Goal: Task Accomplishment & Management: Complete application form

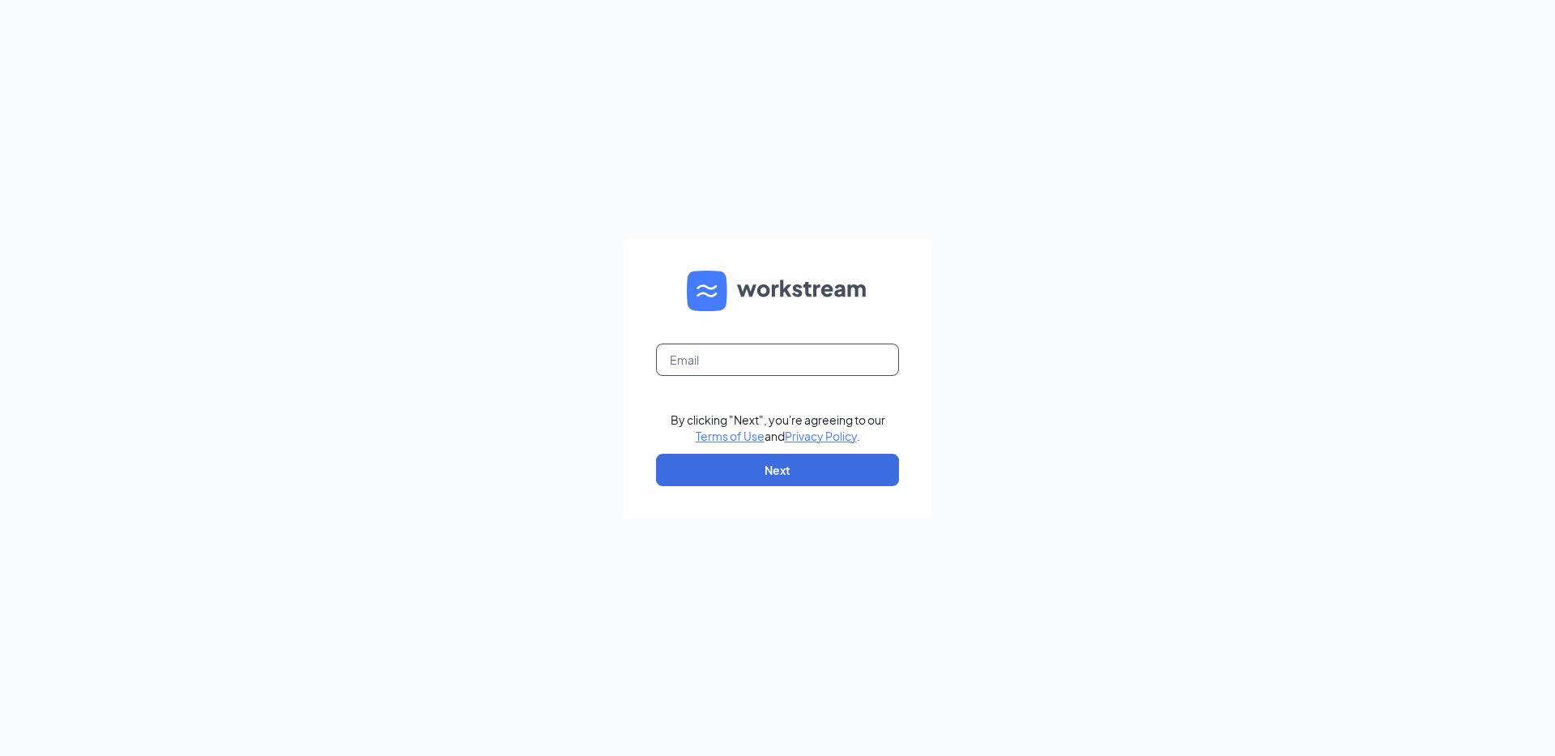
click at [694, 365] on input "text" at bounding box center [777, 359] width 243 height 32
type input "[EMAIL_ADDRESS][DOMAIN_NAME]"
click at [727, 473] on button "Next" at bounding box center [777, 470] width 243 height 32
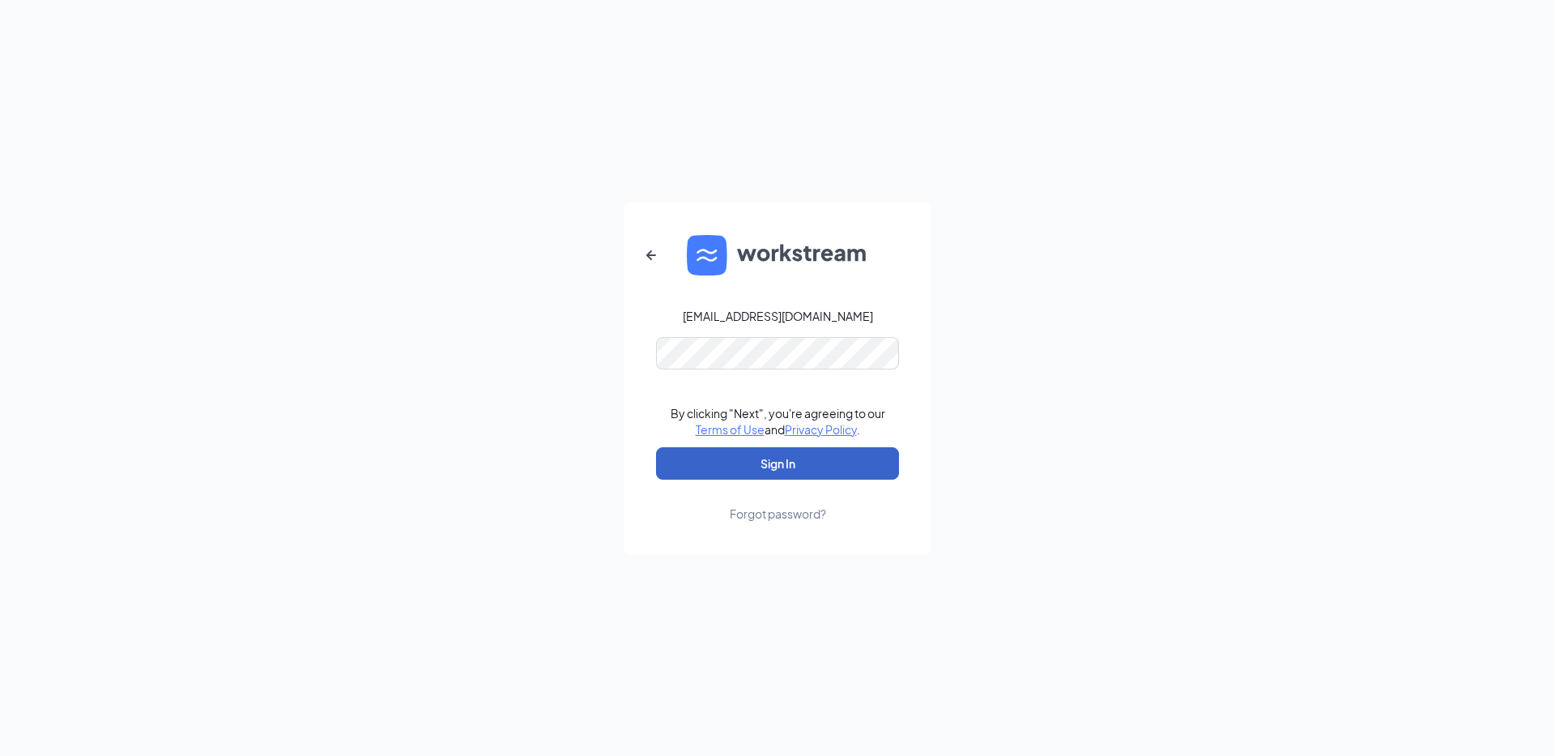
click at [745, 459] on button "Sign In" at bounding box center [777, 463] width 243 height 32
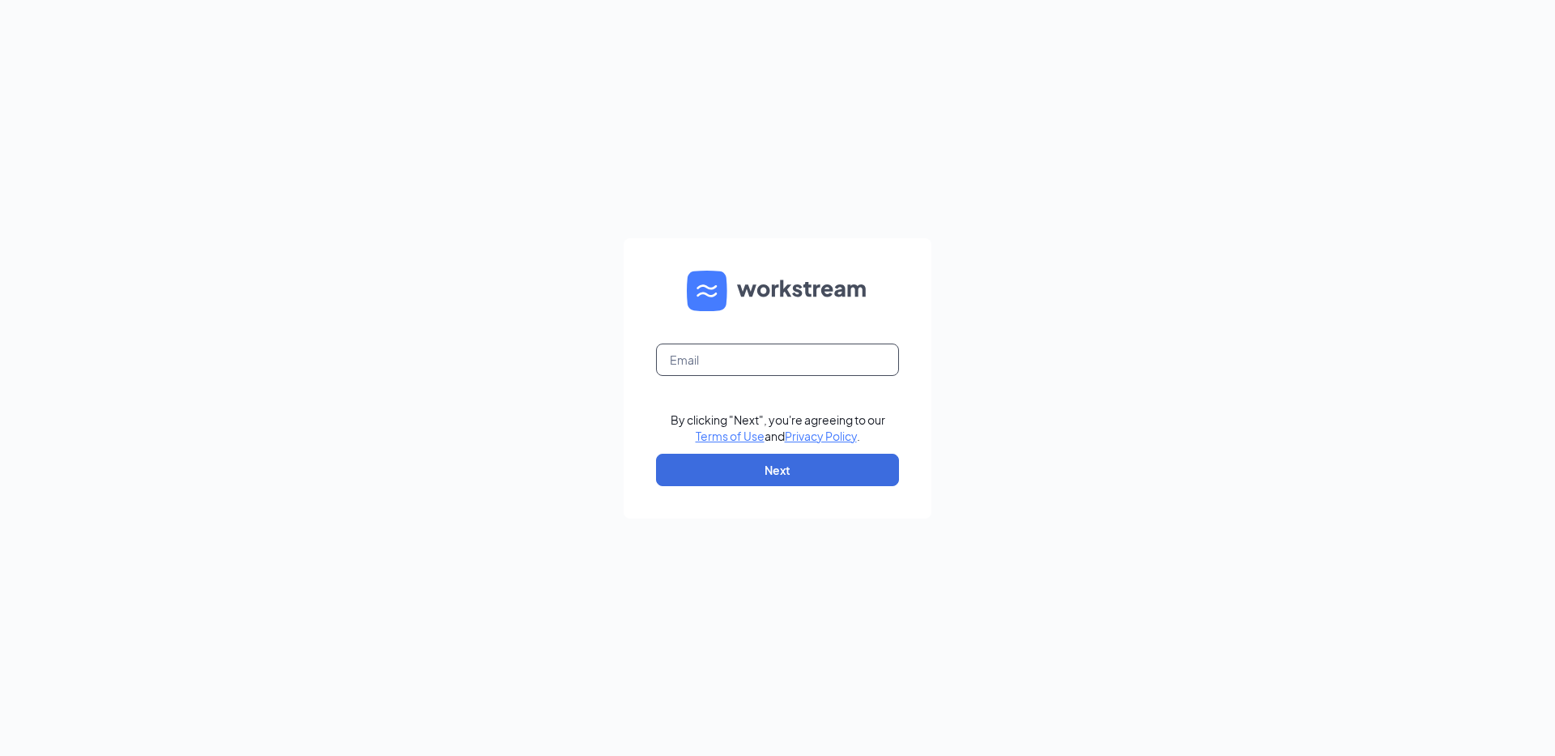
click at [675, 364] on input "text" at bounding box center [777, 359] width 243 height 32
click at [948, 299] on div "By clicking "Next", you're agreeing to our Terms of Use and Privacy Policy . Ne…" at bounding box center [777, 378] width 1555 height 756
click at [775, 364] on input "text" at bounding box center [777, 359] width 243 height 32
type input "[EMAIL_ADDRESS][DOMAIN_NAME]"
click at [850, 454] on button "Next" at bounding box center [777, 470] width 243 height 32
